Goal: Task Accomplishment & Management: Complete application form

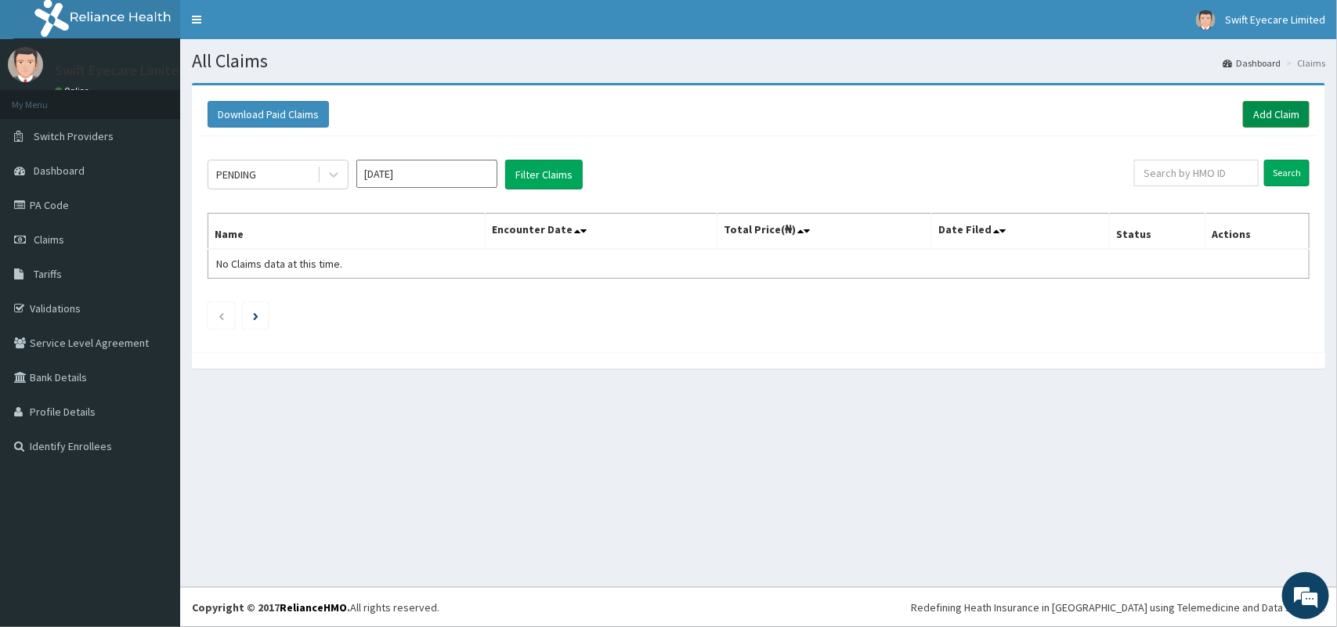
click at [1277, 111] on link "Add Claim" at bounding box center [1276, 114] width 67 height 27
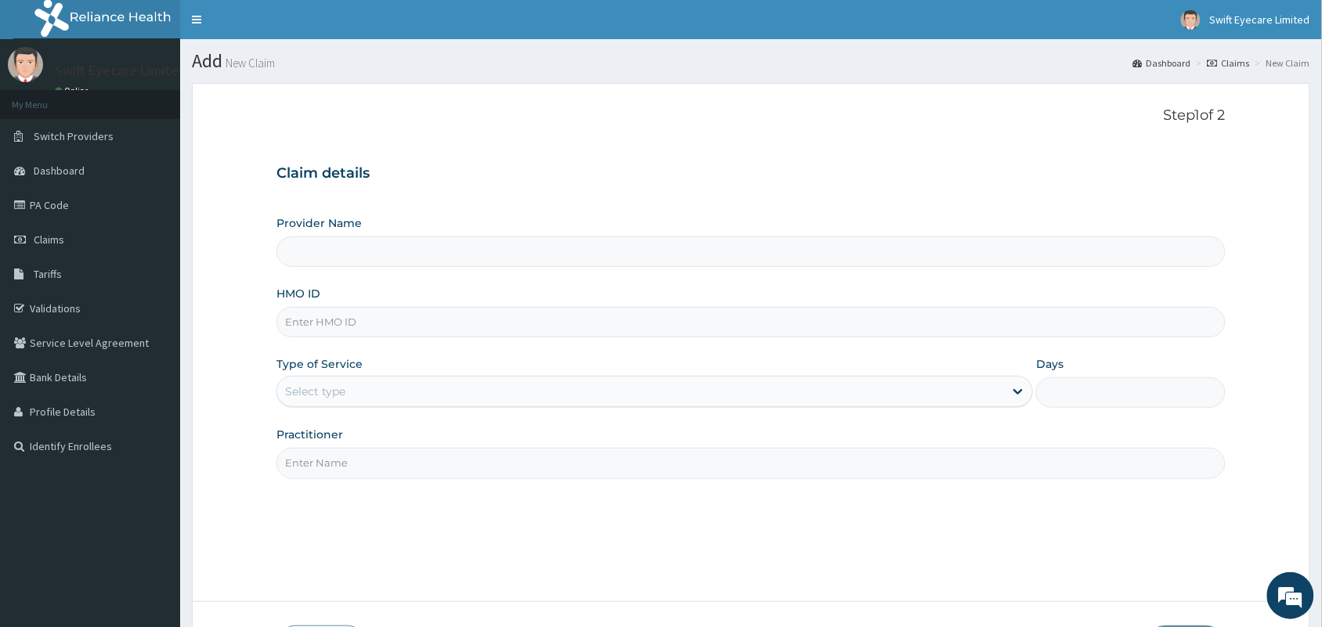
type input "Swift Eyecare -FESTAC"
click at [429, 385] on div "Select type" at bounding box center [640, 391] width 727 height 25
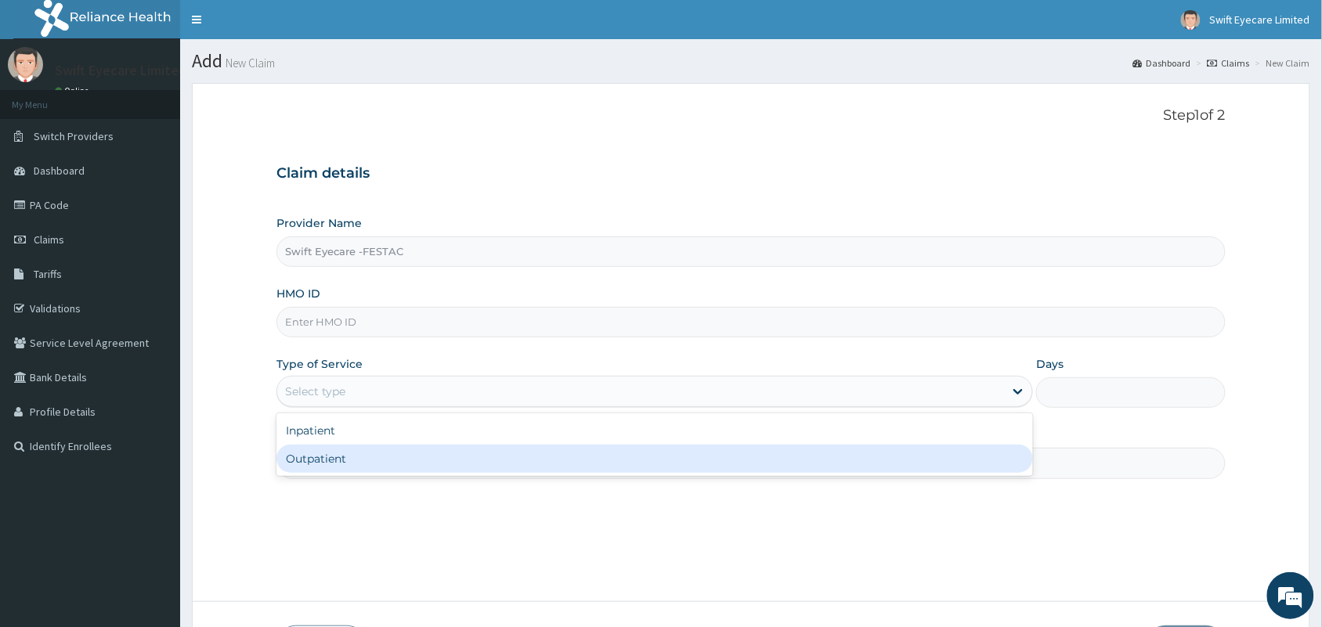
click at [424, 462] on div "Outpatient" at bounding box center [654, 459] width 757 height 28
type input "1"
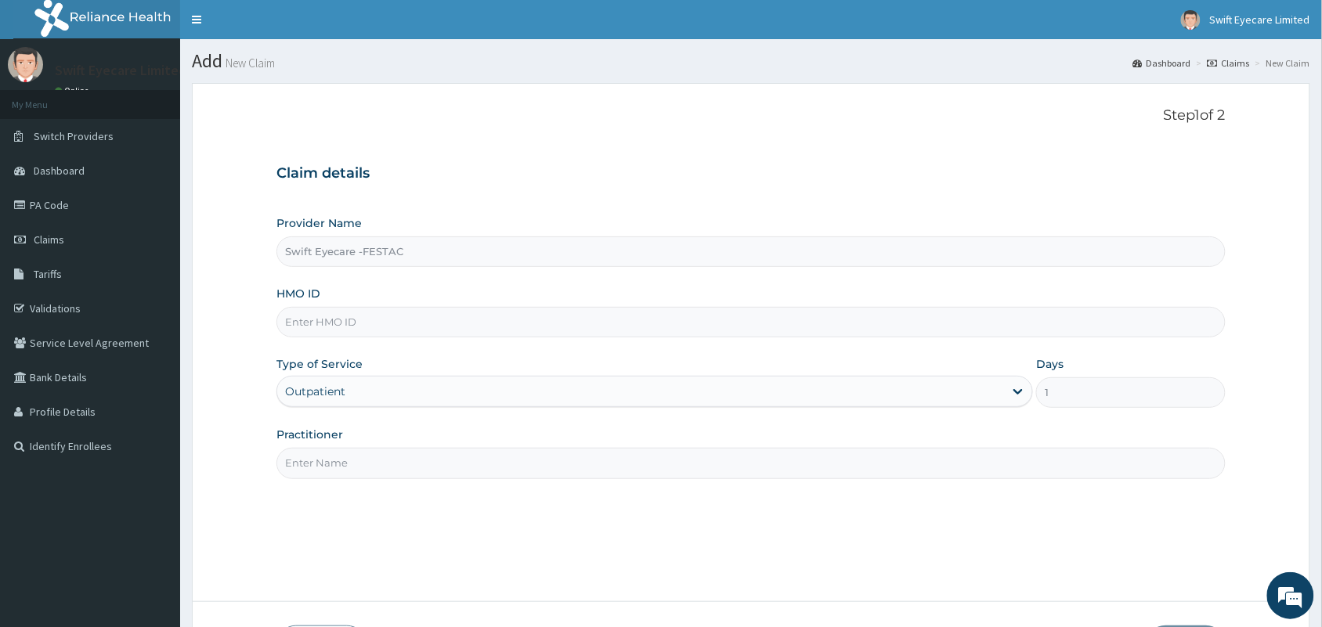
click at [424, 462] on input "Practitioner" at bounding box center [750, 463] width 949 height 31
type input "DR [PERSON_NAME]"
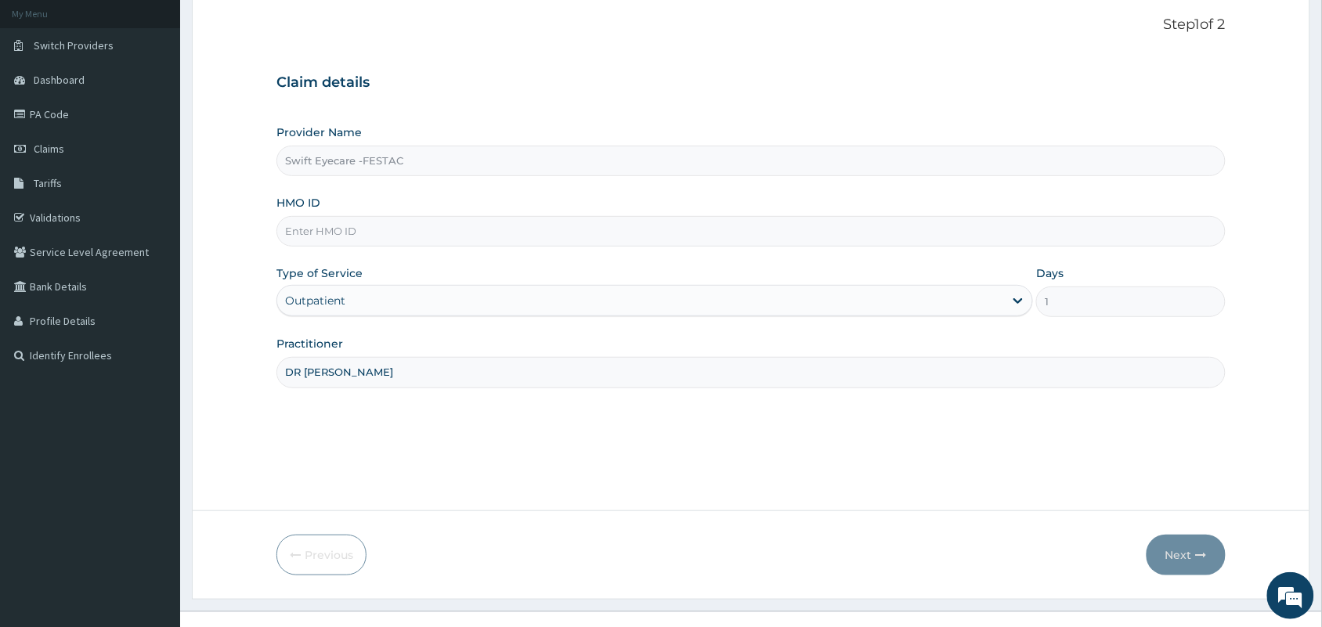
scroll to position [115, 0]
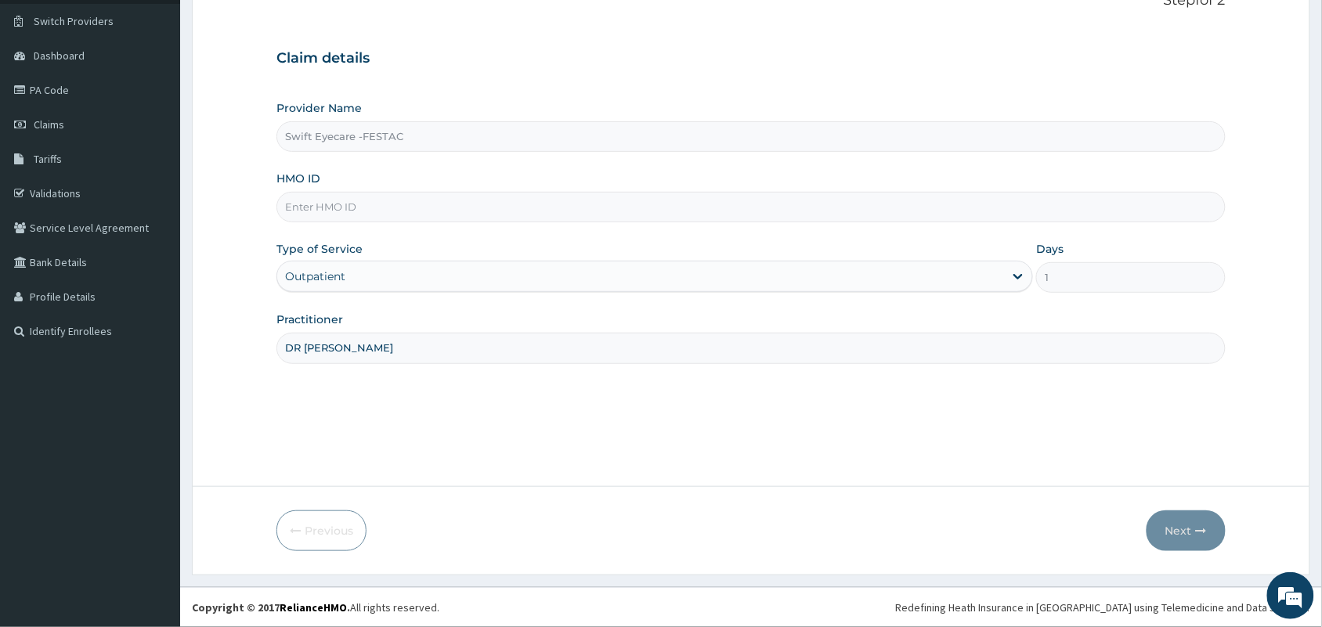
click at [695, 200] on input "HMO ID" at bounding box center [750, 207] width 949 height 31
click at [680, 228] on div "Provider Name Swift Eyecare -FESTAC HMO ID fzz Type of Service Outpatient Days …" at bounding box center [750, 231] width 949 height 263
click at [427, 217] on input "fzz" at bounding box center [750, 207] width 949 height 31
click at [1176, 533] on button "Next" at bounding box center [1186, 531] width 79 height 41
click at [319, 208] on input "fzz/1004/b" at bounding box center [750, 207] width 949 height 31
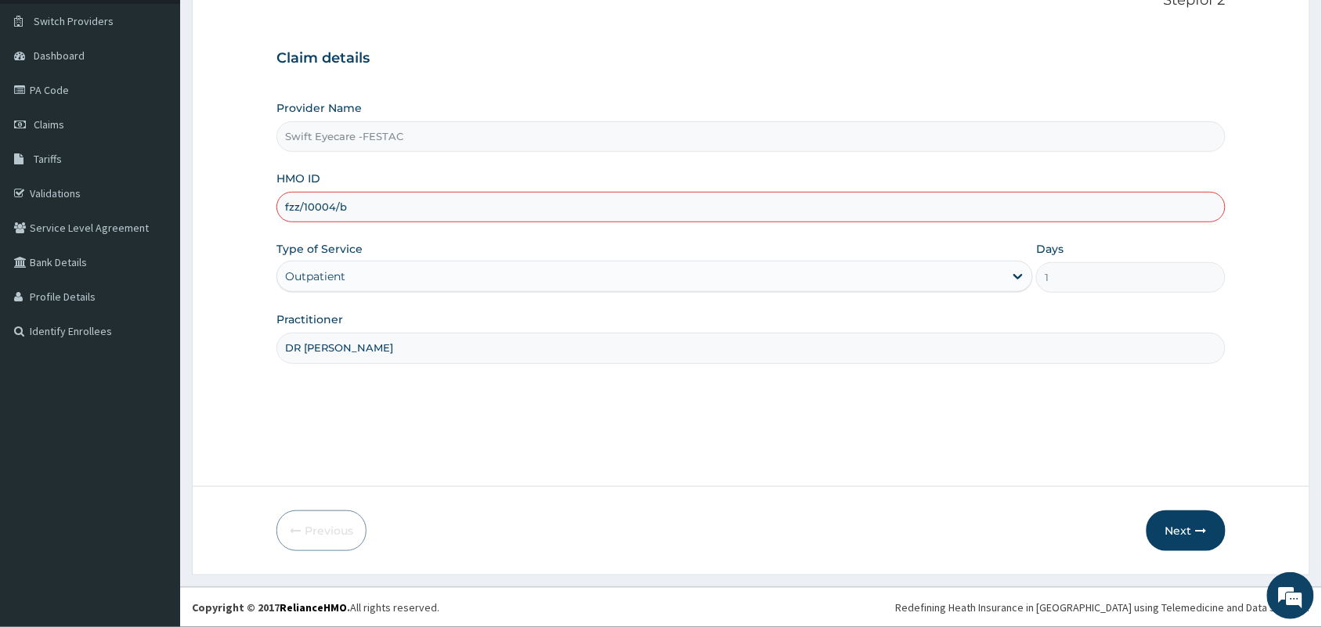
type input "fzz/10004/b"
click at [374, 236] on div "Provider Name Swift Eyecare -FESTAC HMO ID fzz/10004/b Type of Service Outpatie…" at bounding box center [750, 231] width 949 height 263
click at [1172, 533] on button "Next" at bounding box center [1186, 531] width 79 height 41
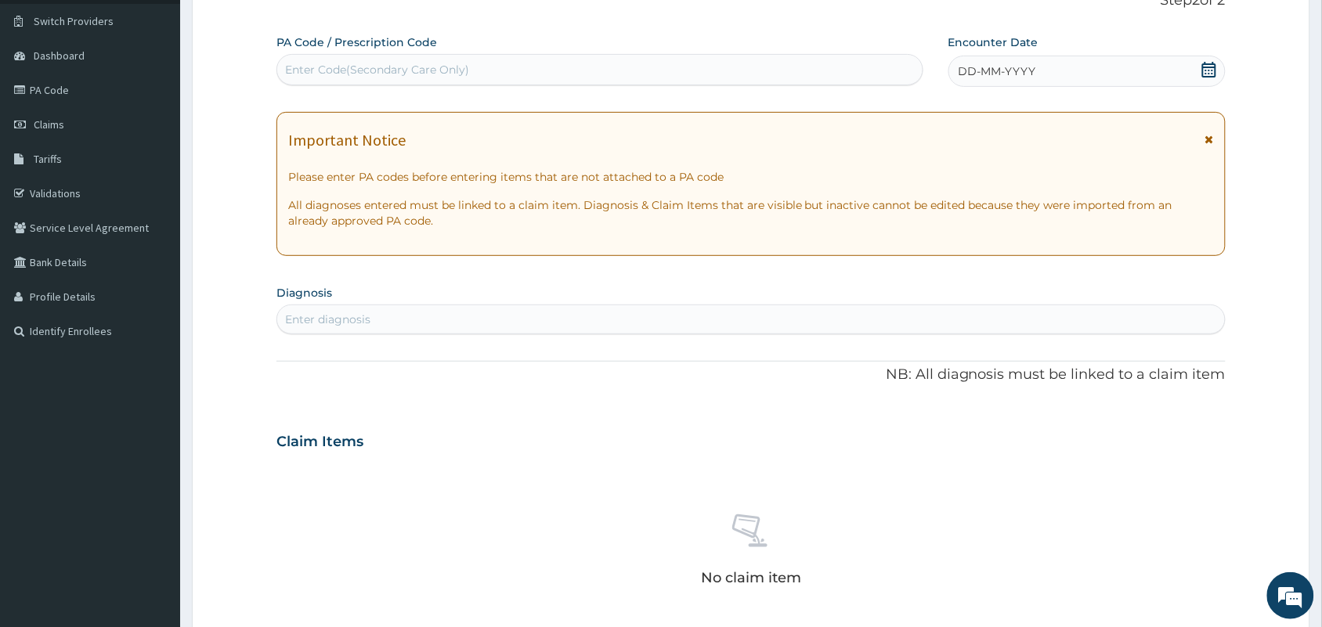
click at [632, 72] on div "Enter Code(Secondary Care Only)" at bounding box center [599, 69] width 645 height 25
type input "PA/4A5AC1"
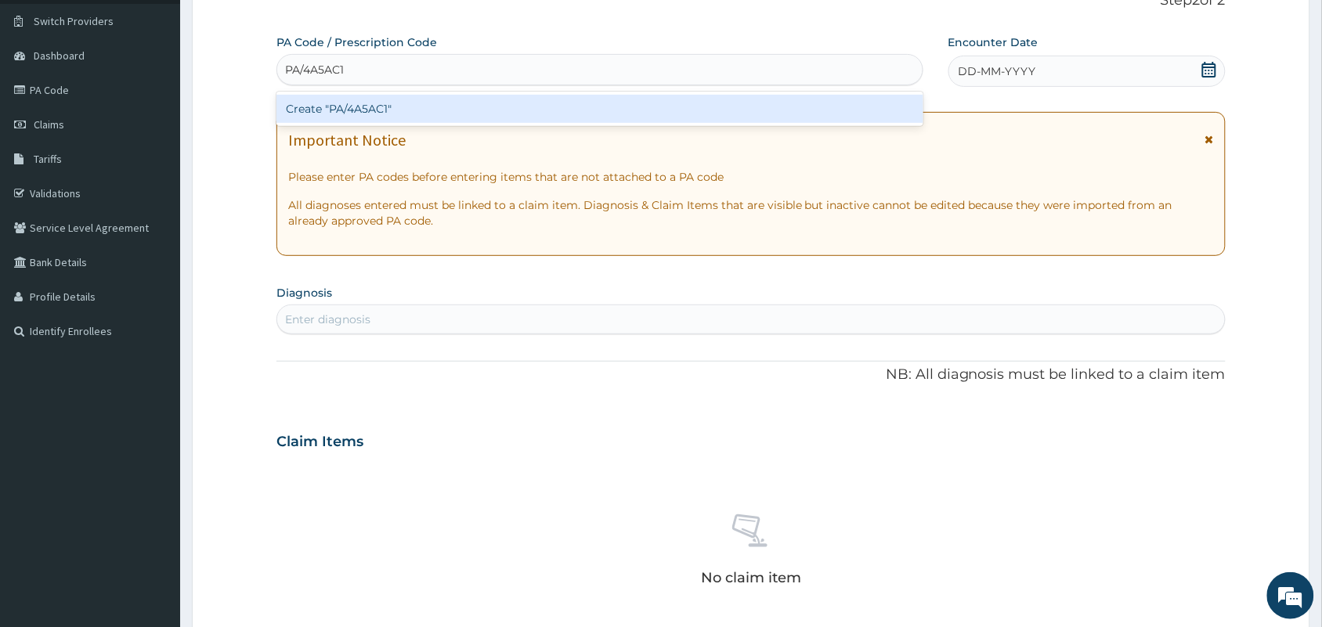
click at [589, 103] on div "Create "PA/4A5AC1"" at bounding box center [599, 109] width 647 height 28
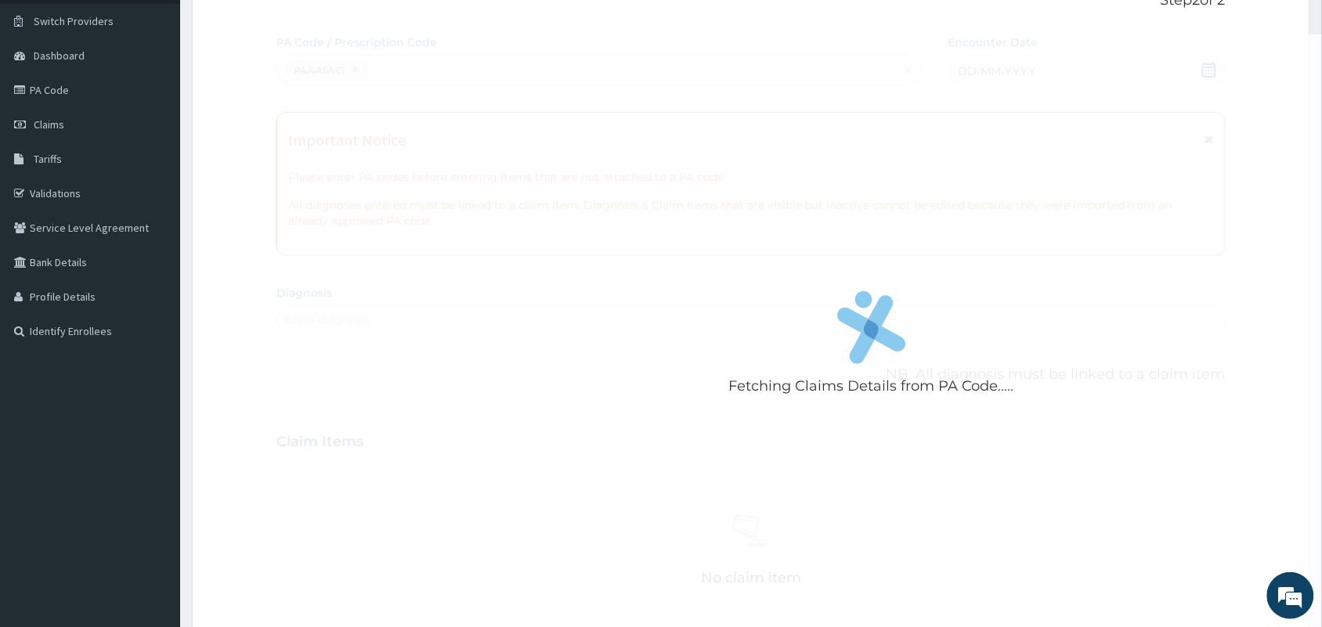
click at [1255, 275] on div "Fetching Claims Details from PA Code....." at bounding box center [871, 347] width 1190 height 627
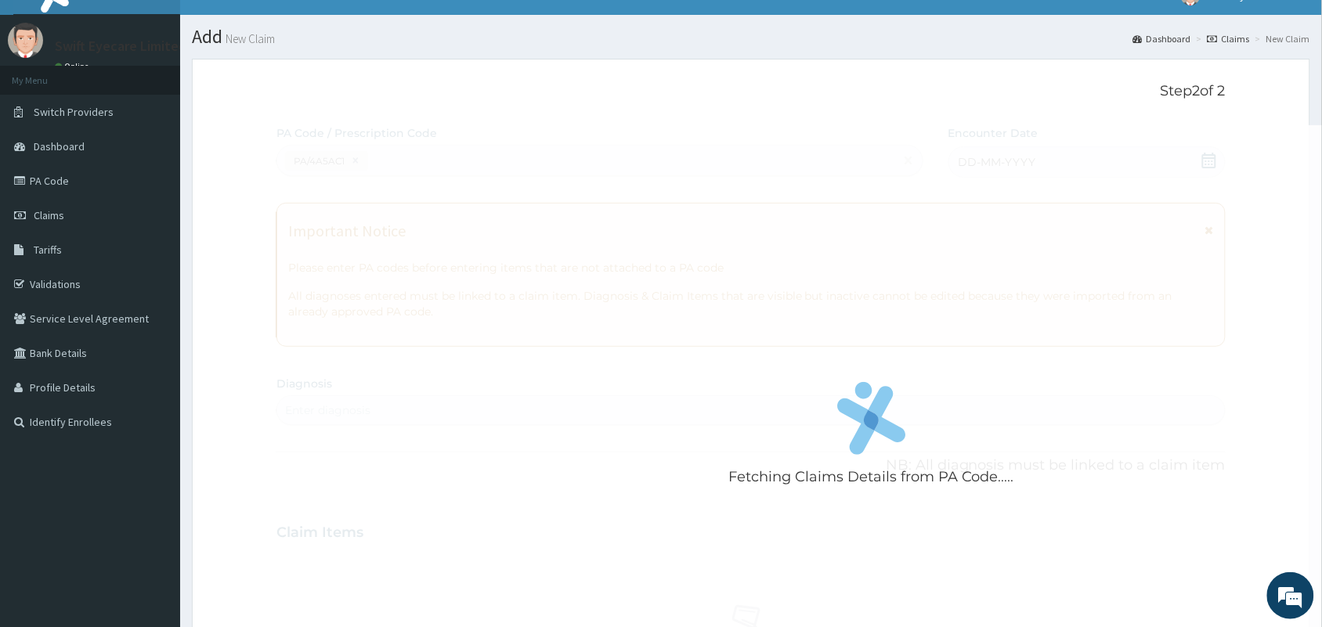
scroll to position [0, 0]
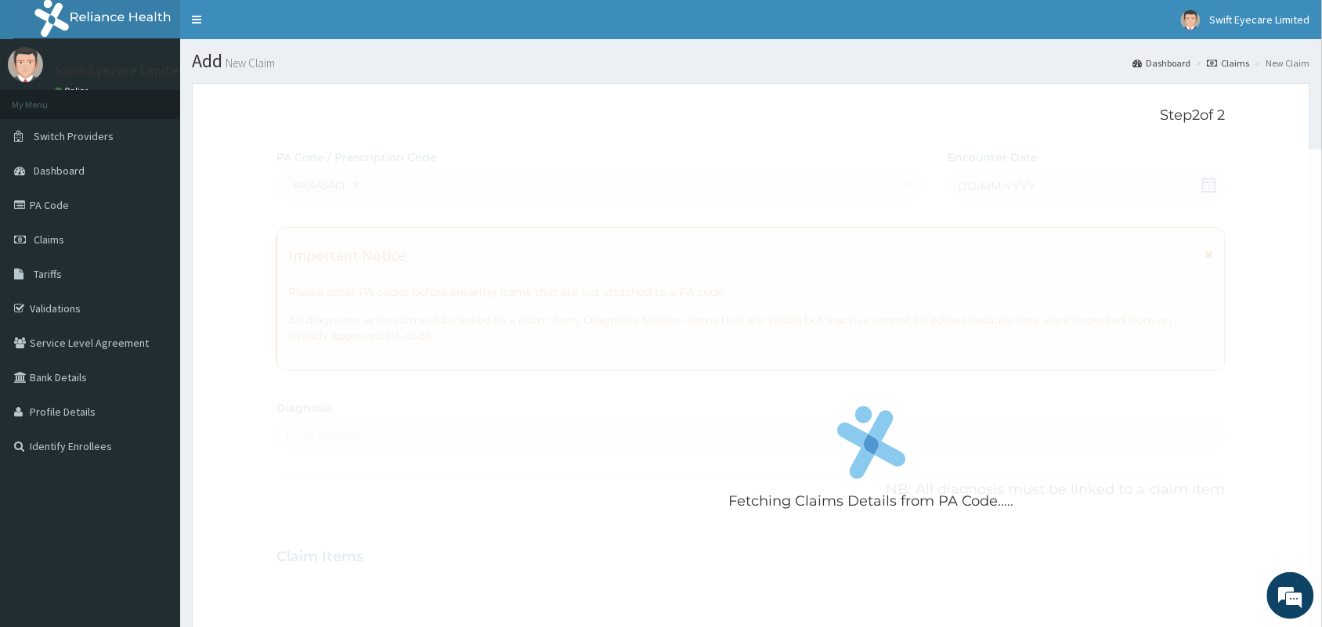
click at [854, 280] on div "Fetching Claims Details from PA Code....." at bounding box center [871, 463] width 1190 height 627
